Goal: Task Accomplishment & Management: Use online tool/utility

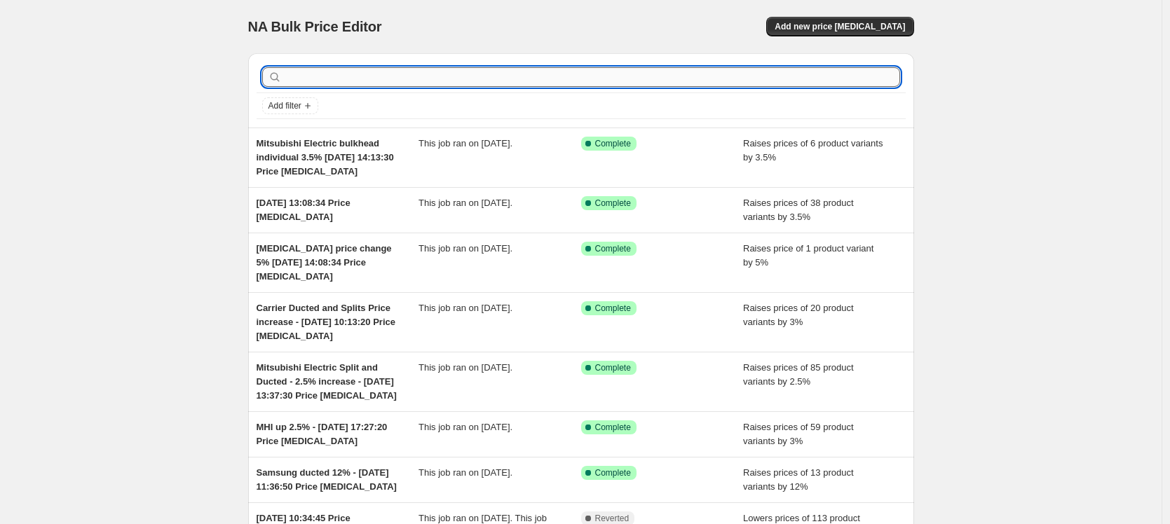
click at [338, 75] on input "text" at bounding box center [593, 77] width 616 height 20
type input "[MEDICAL_DATA]"
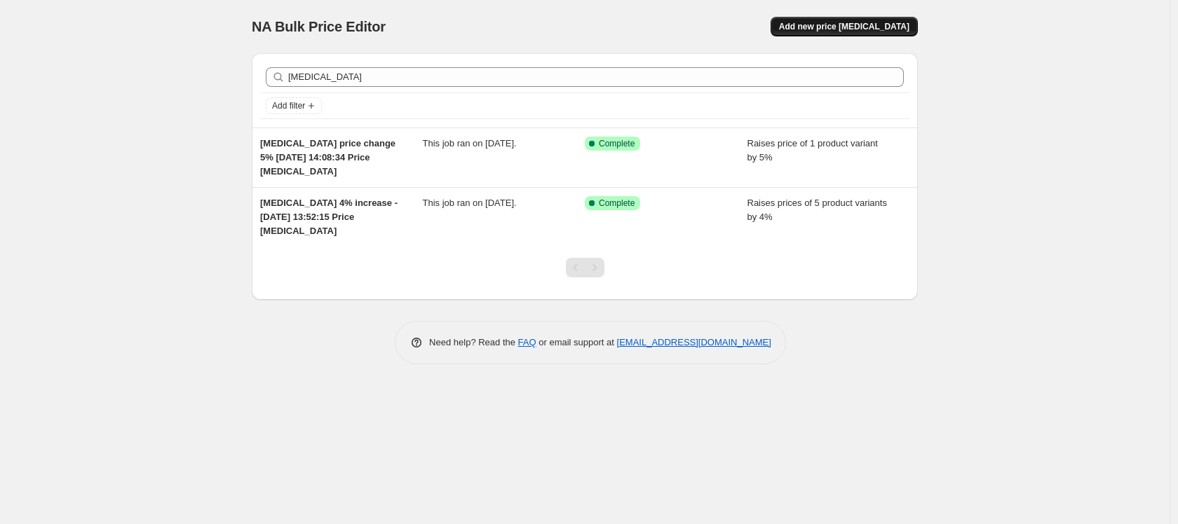
click at [842, 27] on span "Add new price [MEDICAL_DATA]" at bounding box center [844, 26] width 130 height 11
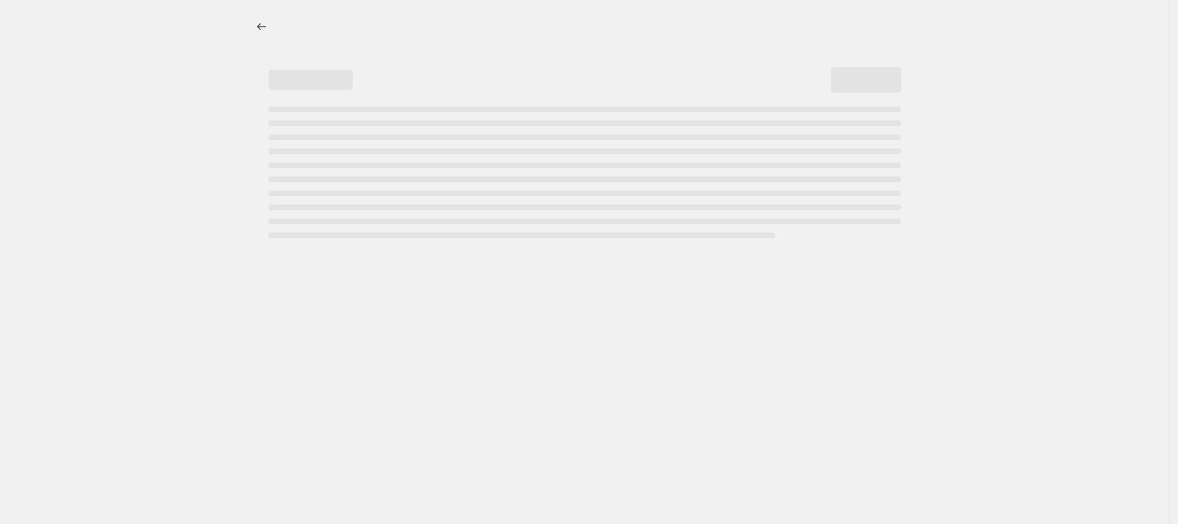
select select "percentage"
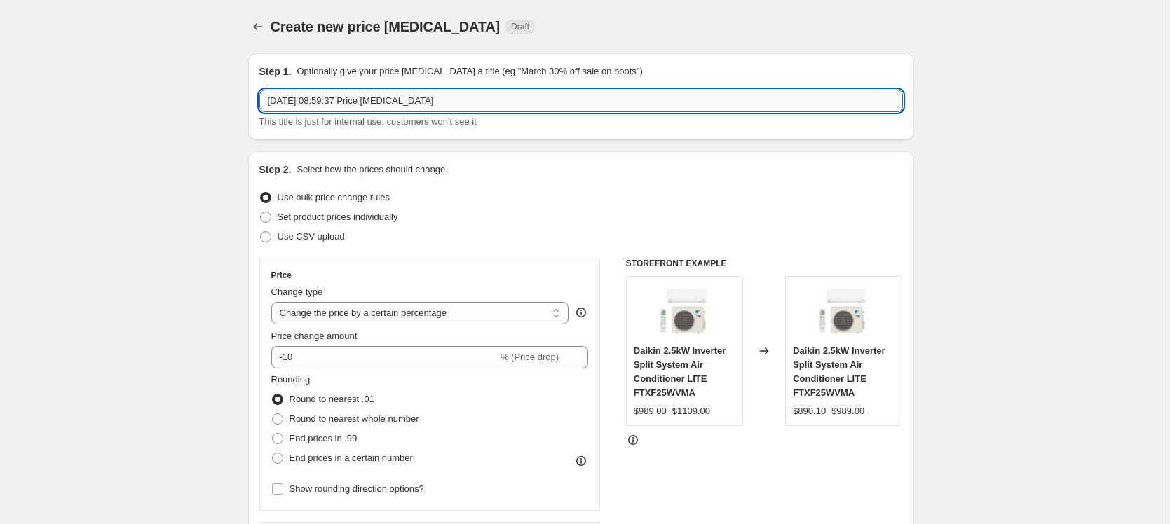
click at [271, 97] on input "[DATE] 08:59:37 Price [MEDICAL_DATA]" at bounding box center [581, 101] width 644 height 22
type input "[MEDICAL_DATA] 5.5% price increase [DATE] 08:59:37 Price [MEDICAL_DATA]"
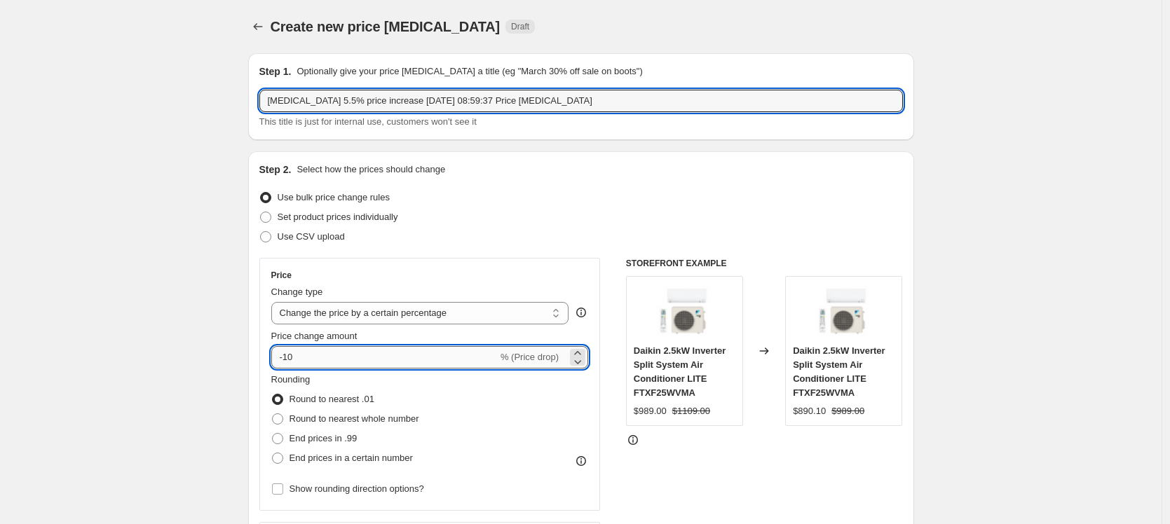
click at [320, 355] on input "-10" at bounding box center [384, 357] width 226 height 22
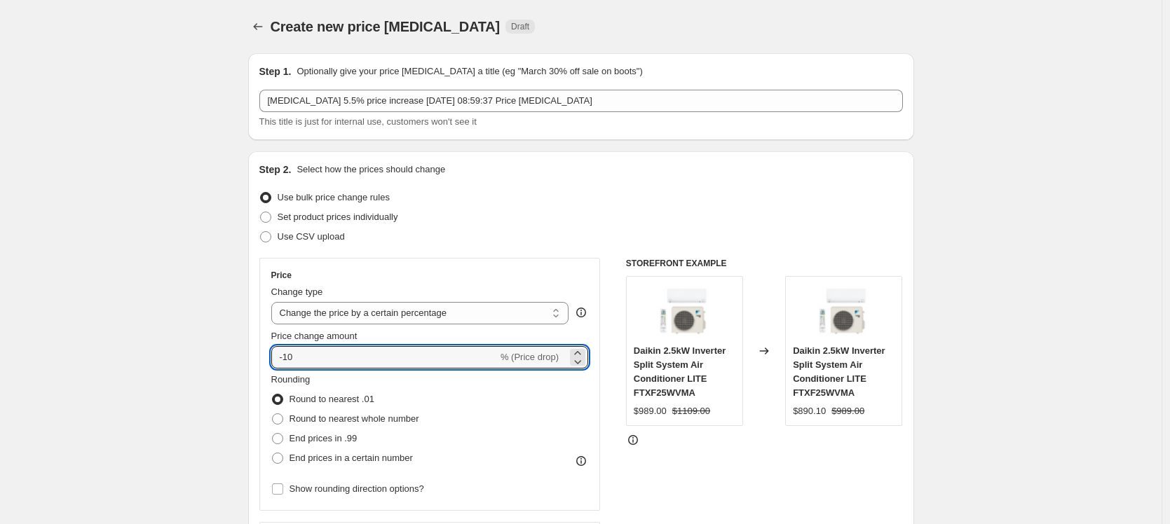
drag, startPoint x: 320, startPoint y: 362, endPoint x: 265, endPoint y: 352, distance: 55.6
click at [265, 352] on div "Price Change type Change the price to a certain amount Change the price by a ce…" at bounding box center [429, 384] width 341 height 253
type input "5.5"
click at [283, 419] on span at bounding box center [277, 419] width 11 height 11
click at [273, 414] on input "Round to nearest whole number" at bounding box center [272, 414] width 1 height 1
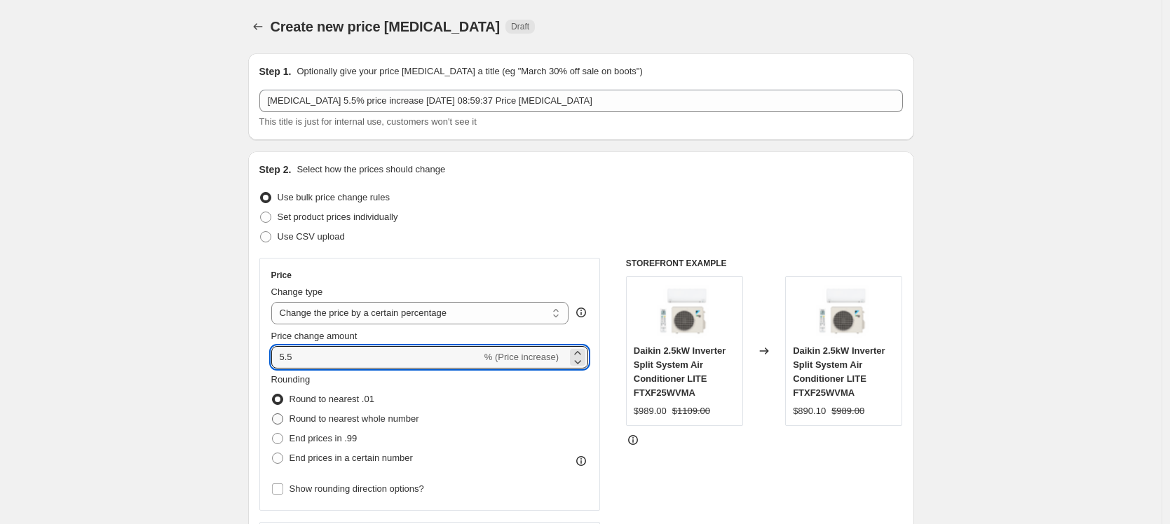
radio input "true"
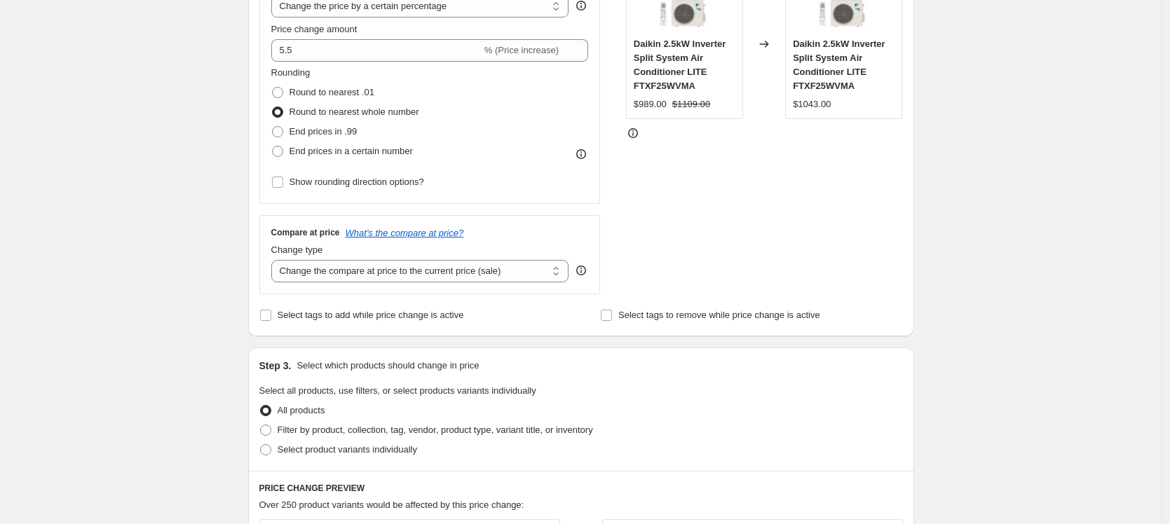
scroll to position [438, 0]
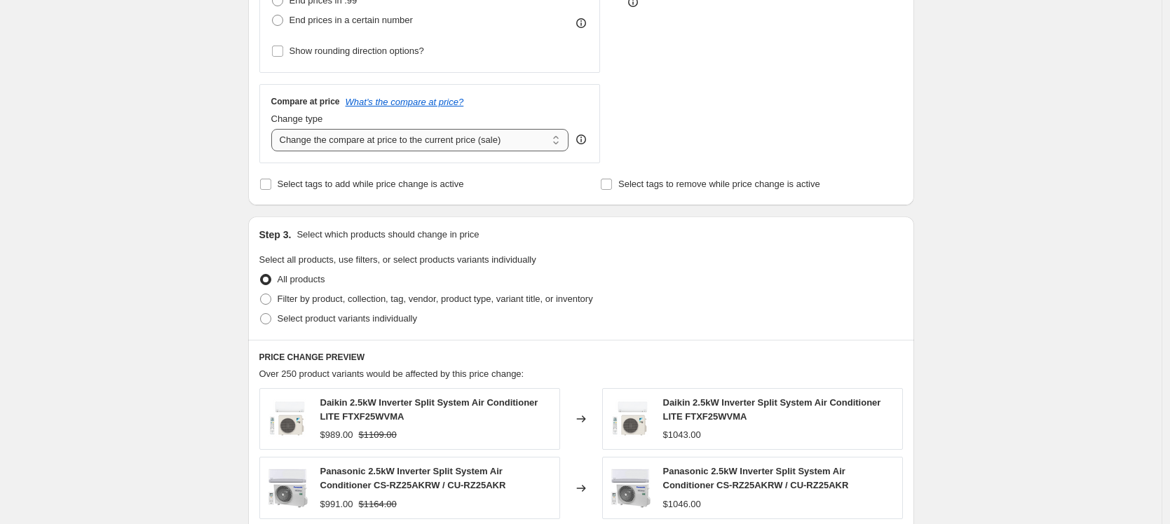
click at [384, 143] on select "Change the compare at price to the current price (sale) Change the compare at p…" at bounding box center [420, 140] width 298 height 22
select select "pp"
click at [275, 129] on select "Change the compare at price to the current price (sale) Change the compare at p…" at bounding box center [420, 140] width 298 height 22
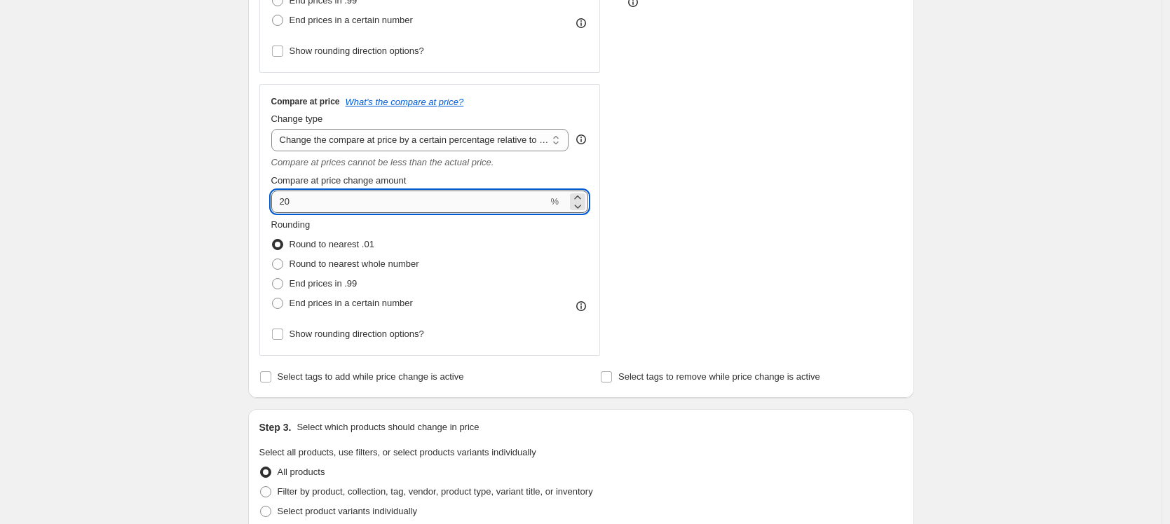
click at [307, 203] on input "20" at bounding box center [409, 202] width 277 height 22
drag, startPoint x: 308, startPoint y: 203, endPoint x: 276, endPoint y: 189, distance: 34.8
click at [281, 199] on input "20" at bounding box center [409, 202] width 277 height 22
type input "5.5"
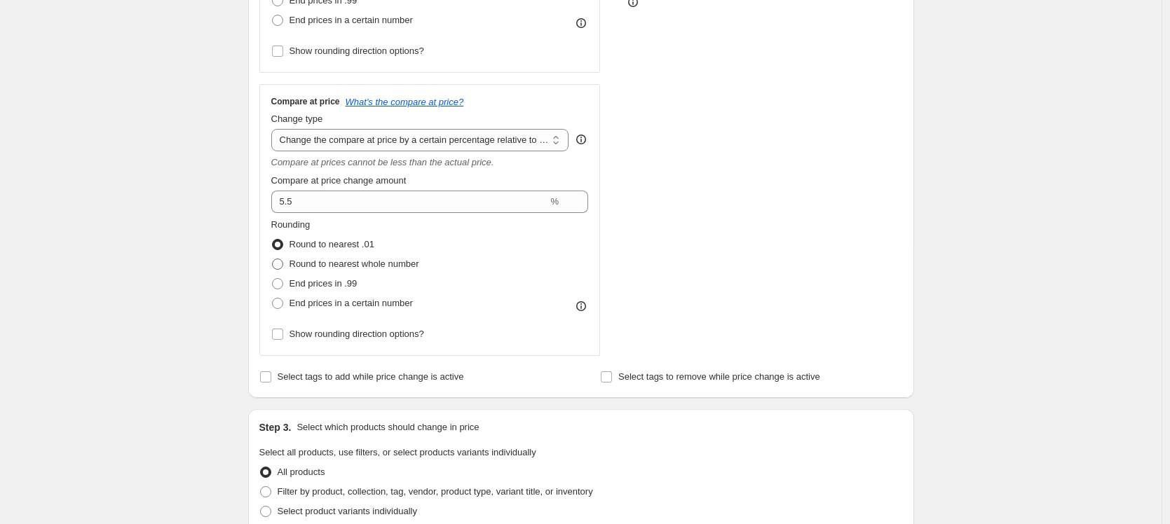
click at [280, 264] on span at bounding box center [277, 264] width 11 height 11
click at [273, 259] on input "Round to nearest whole number" at bounding box center [272, 259] width 1 height 1
radio input "true"
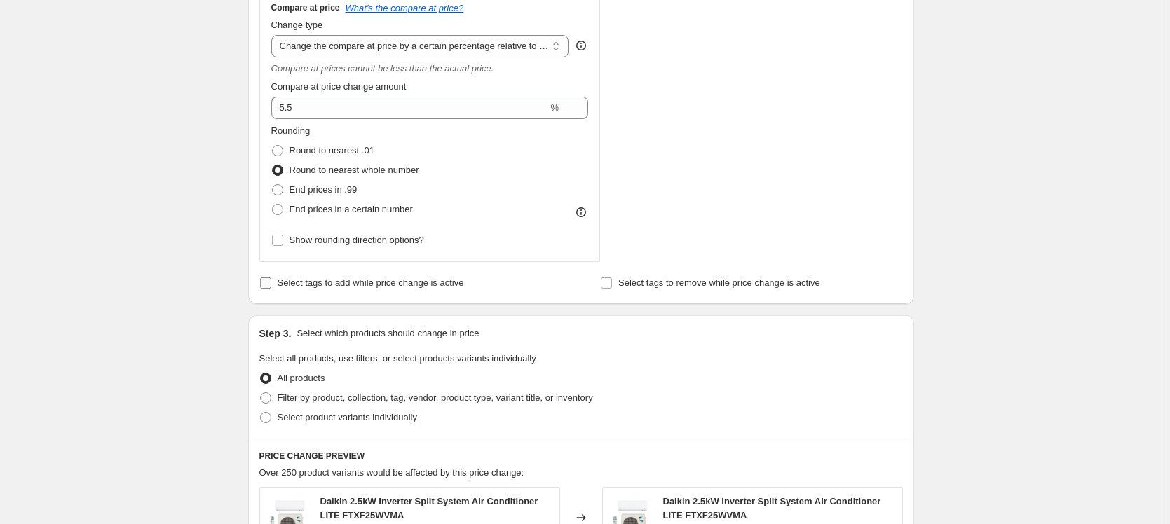
scroll to position [536, 0]
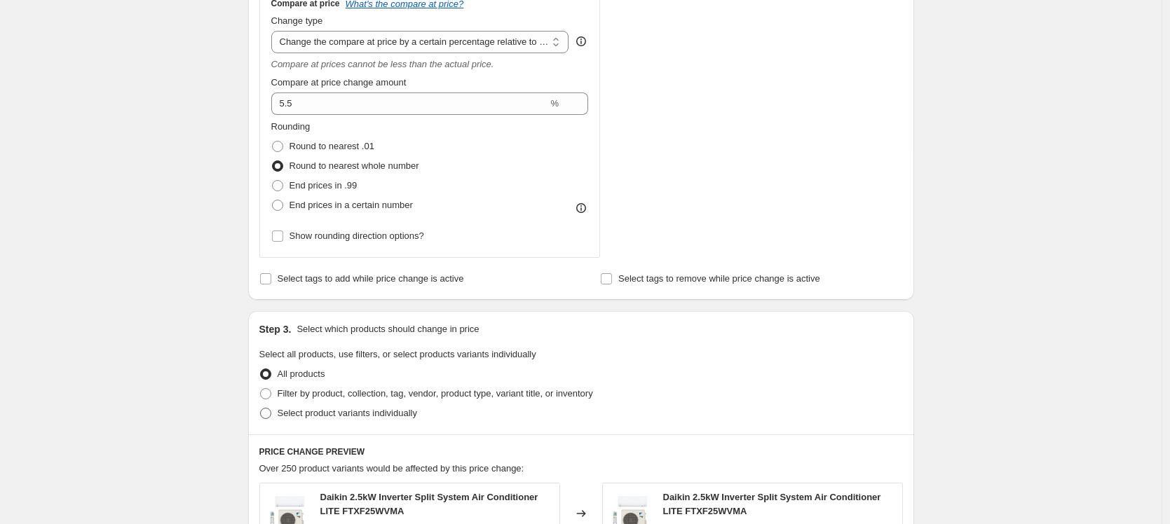
click at [269, 412] on span at bounding box center [265, 413] width 11 height 11
click at [261, 409] on input "Select product variants individually" at bounding box center [260, 408] width 1 height 1
radio input "true"
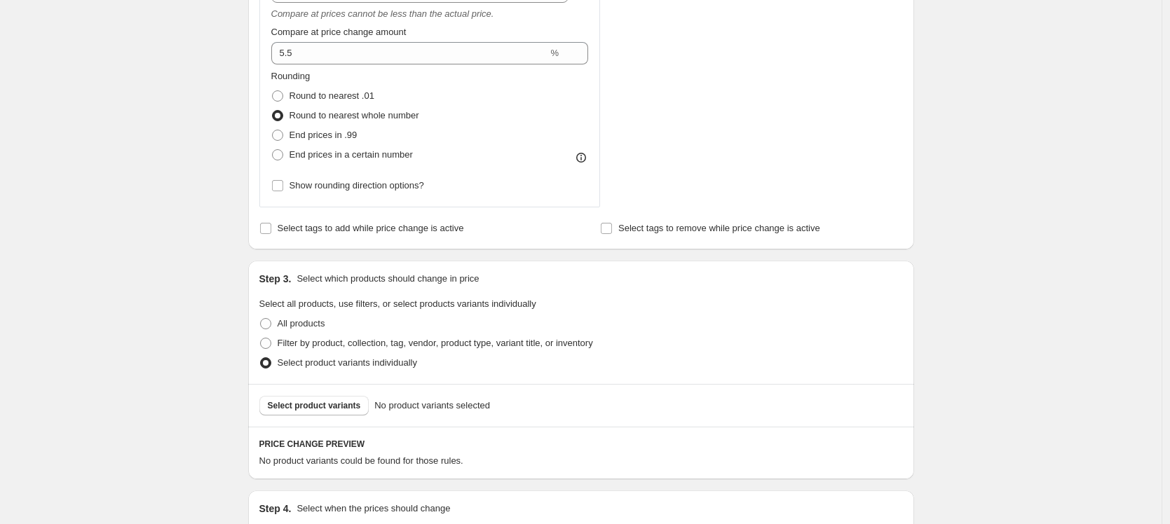
scroll to position [674, 0]
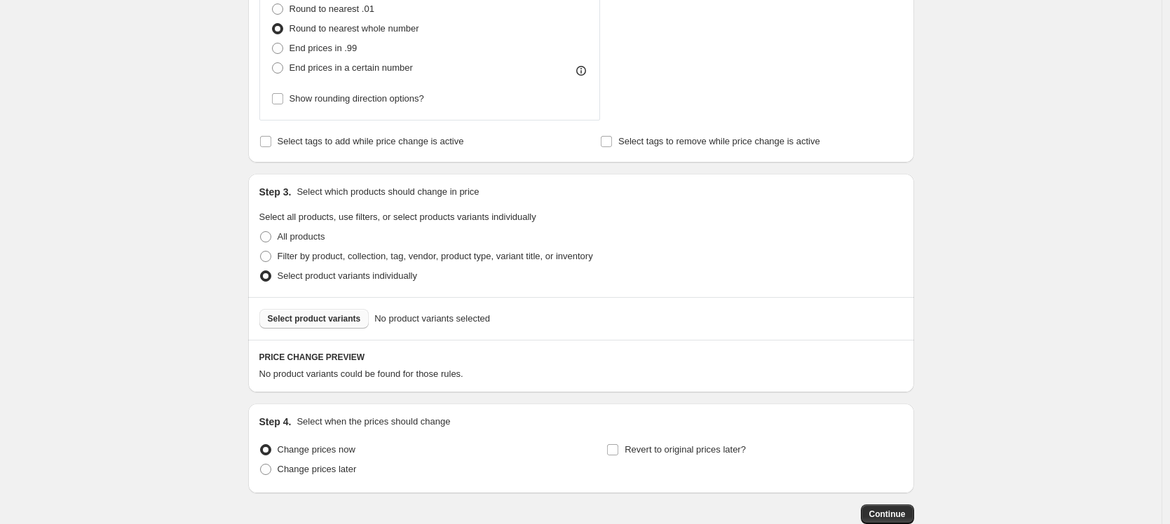
click at [332, 313] on button "Select product variants" at bounding box center [314, 319] width 110 height 20
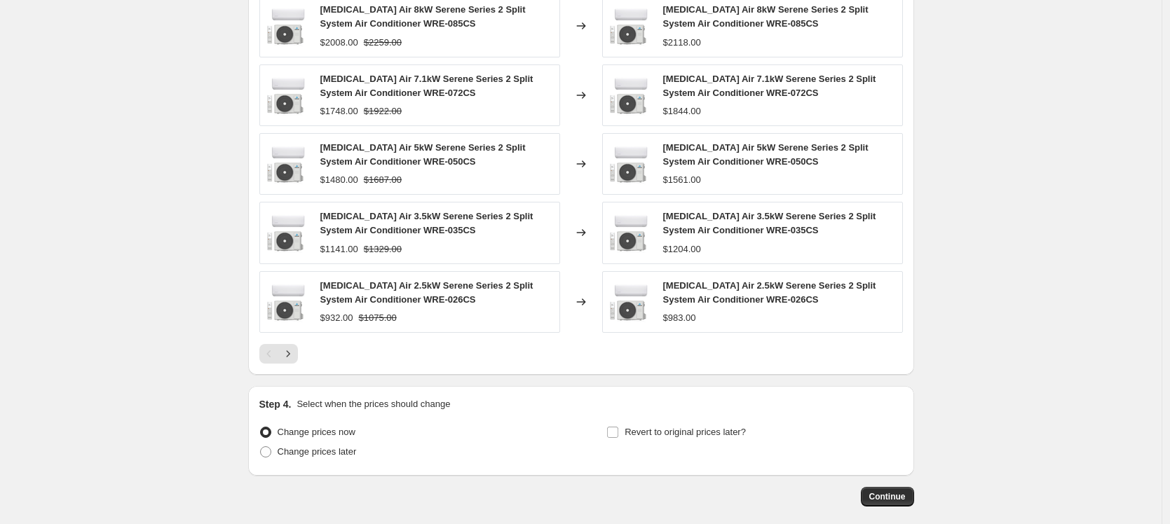
scroll to position [1135, 0]
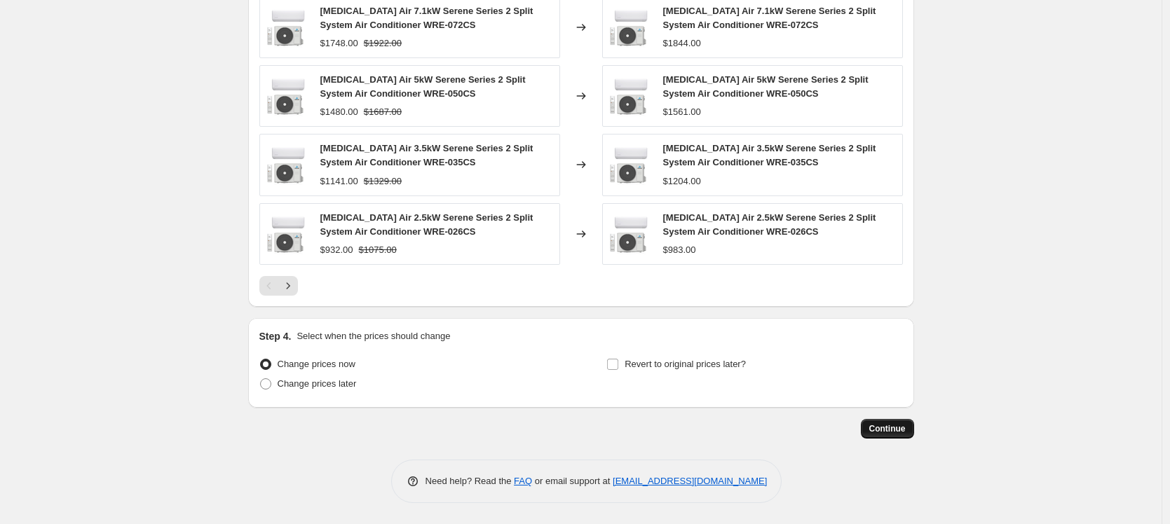
click at [882, 428] on span "Continue" at bounding box center [887, 429] width 36 height 11
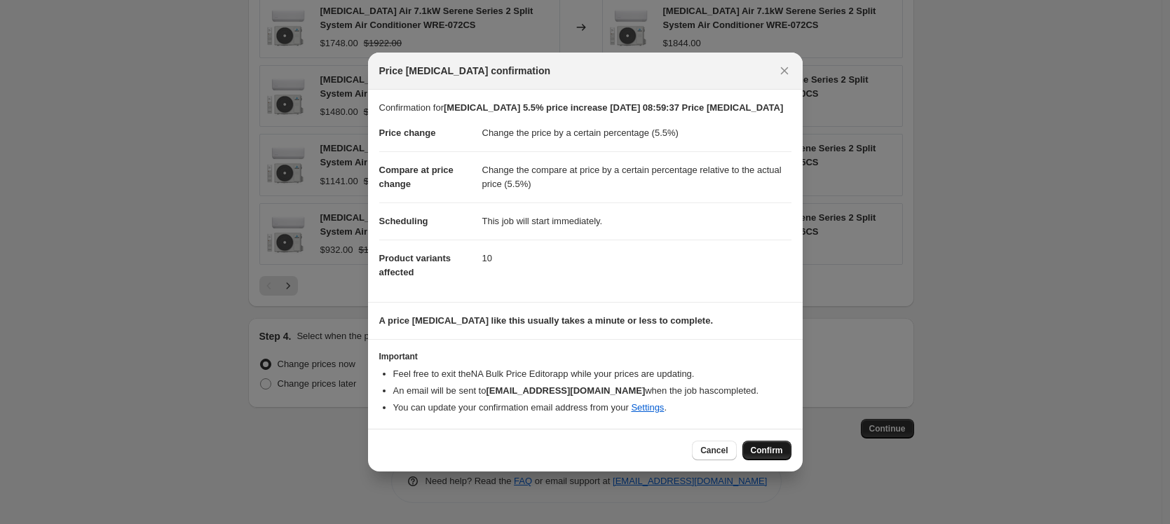
click at [764, 451] on span "Confirm" at bounding box center [767, 450] width 32 height 11
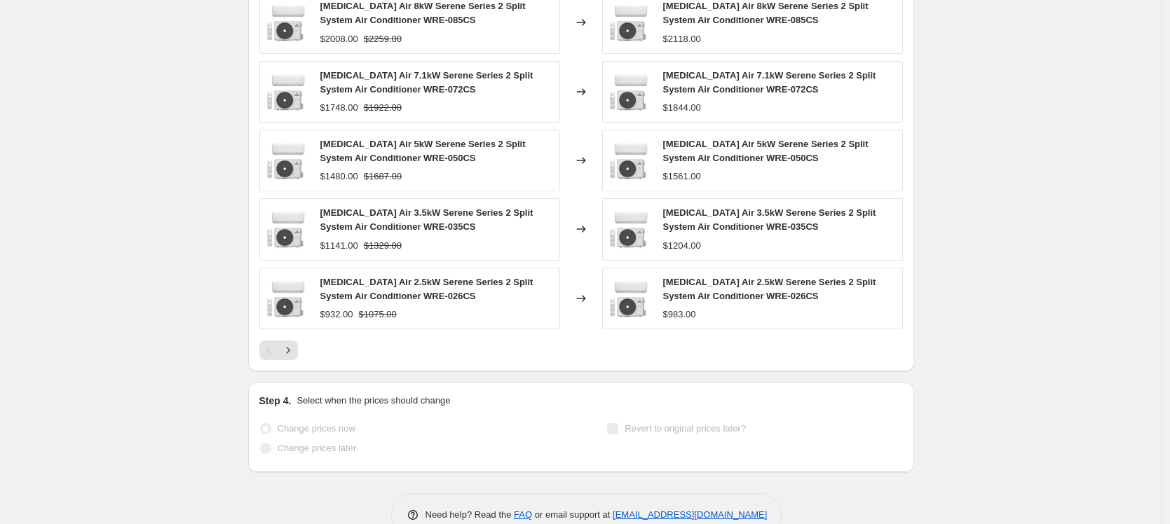
scroll to position [480, 0]
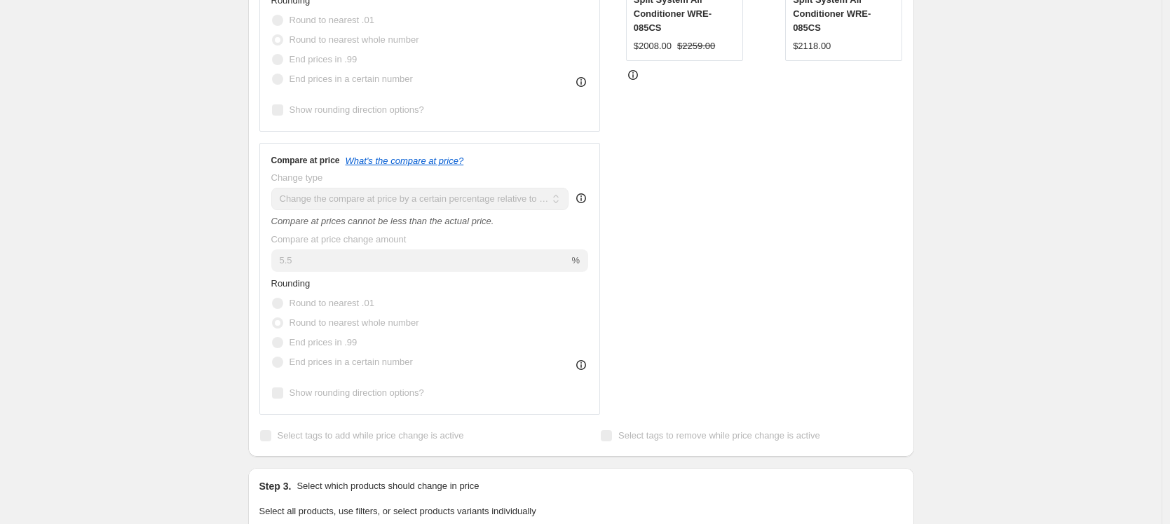
select select "percentage"
select select "pp"
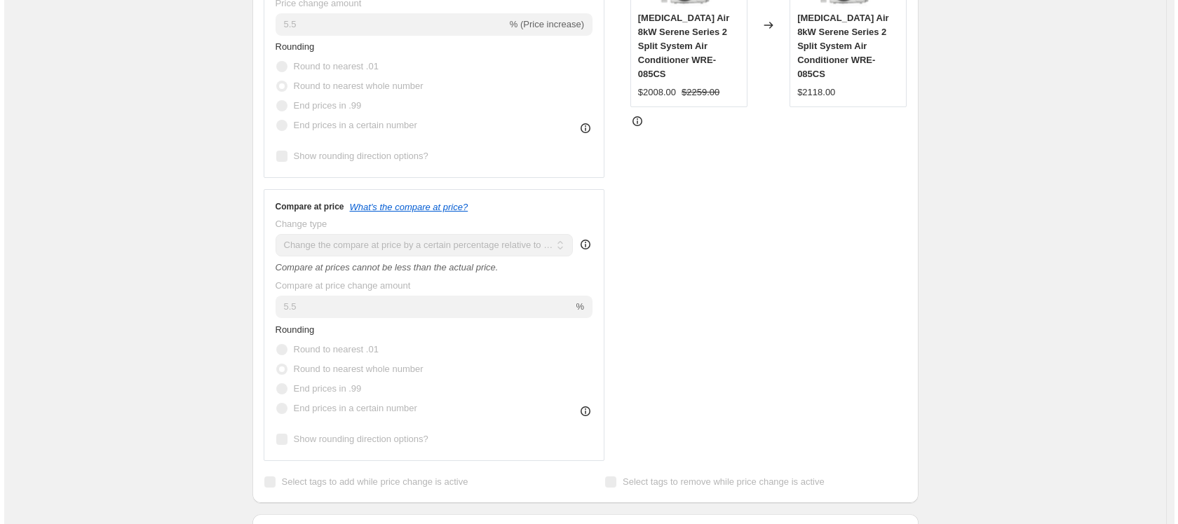
scroll to position [0, 0]
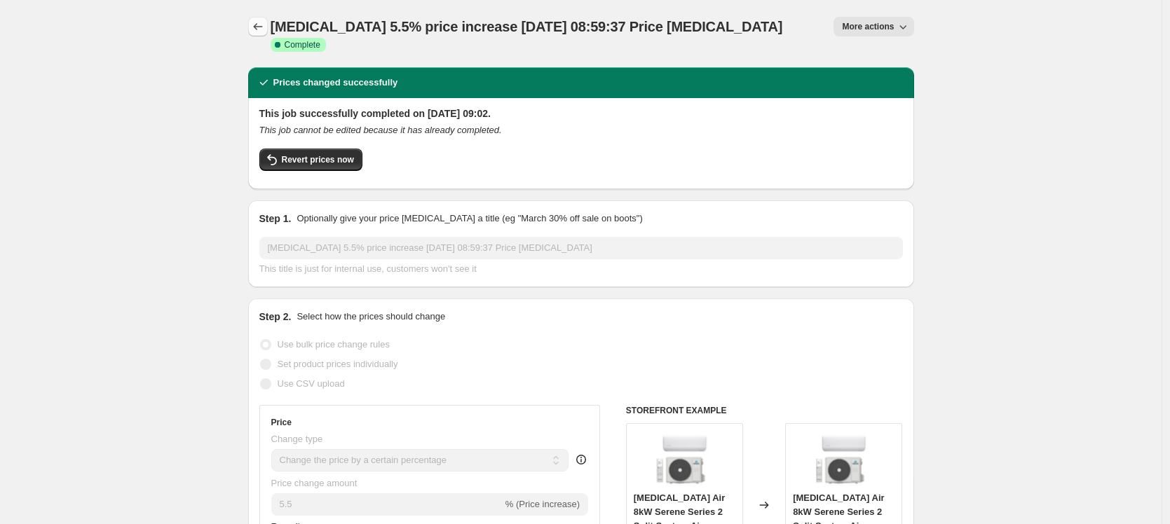
click at [260, 30] on icon "Price change jobs" at bounding box center [258, 27] width 14 height 14
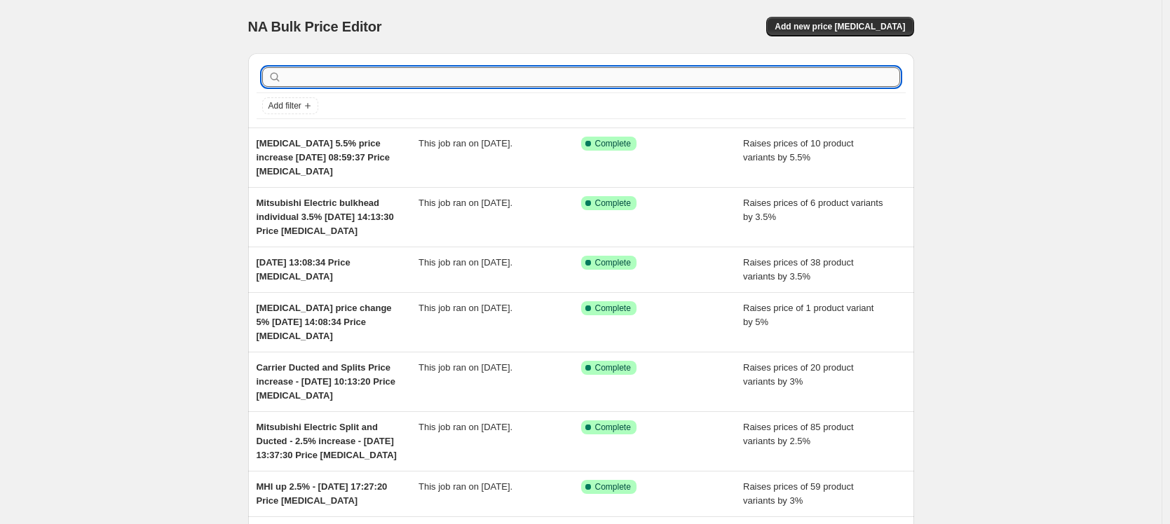
click at [311, 70] on input "text" at bounding box center [593, 77] width 616 height 20
type input "carrier"
